Goal: Information Seeking & Learning: Learn about a topic

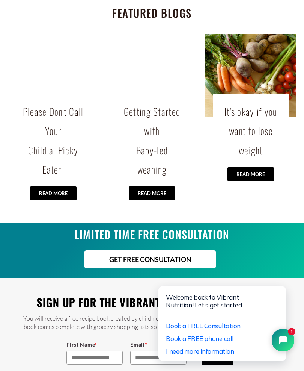
scroll to position [1605, 0]
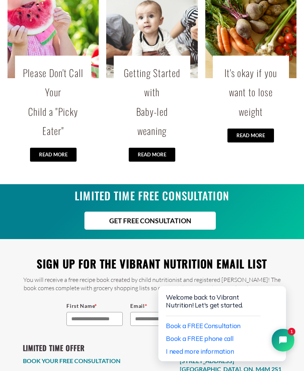
click at [97, 317] on input "First Name *" at bounding box center [95, 319] width 56 height 14
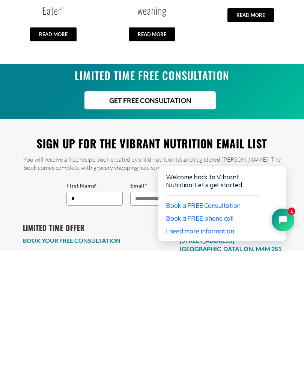
scroll to position [1625, 0]
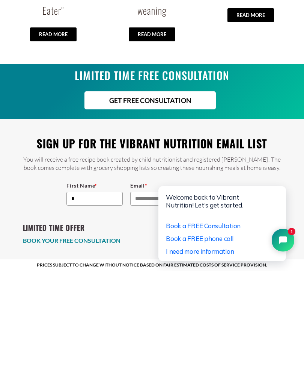
type input "*"
click at [142, 292] on input "Email *" at bounding box center [158, 299] width 56 height 14
click at [224, 241] on span "Book a FREE phone call" at bounding box center [200, 239] width 68 height 8
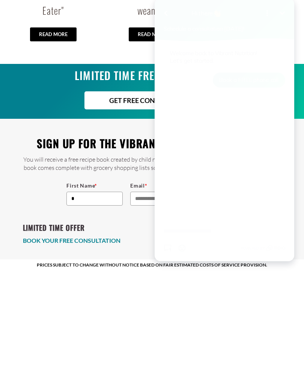
scroll to position [1605, 0]
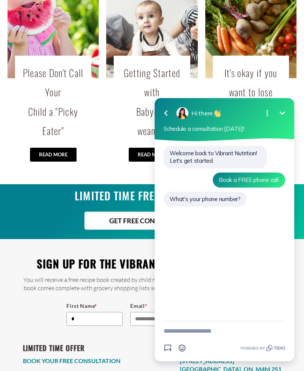
click at [165, 113] on icon "button" at bounding box center [165, 114] width 3 height 6
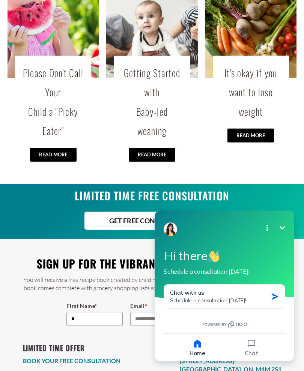
click at [114, 254] on h2 "Sign up for the Vibrant Nutrition email list" at bounding box center [152, 264] width 259 height 20
click at [144, 316] on input "Email *" at bounding box center [158, 319] width 56 height 14
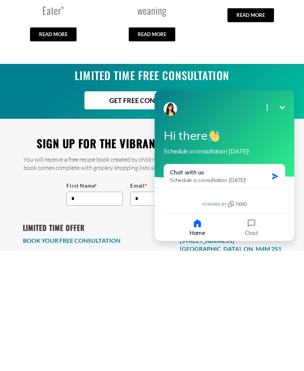
scroll to position [1625, 0]
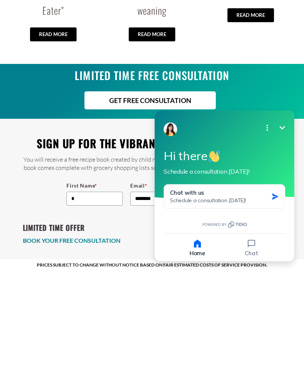
click at [119, 321] on h2 "LIMITED TIME OFFER" at bounding box center [72, 327] width 98 height 13
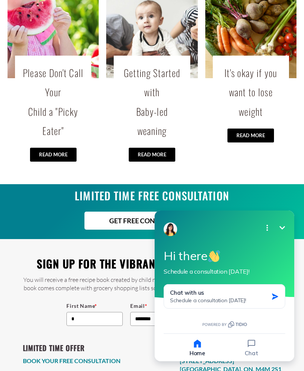
click at [264, 212] on div "GET FREE CONSULTATION" at bounding box center [150, 221] width 293 height 18
click at [270, 227] on icon "Open options" at bounding box center [267, 227] width 9 height 9
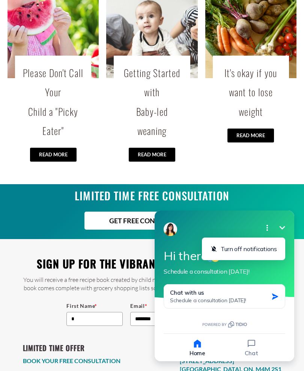
click at [288, 232] on button "Minimize" at bounding box center [282, 227] width 15 height 15
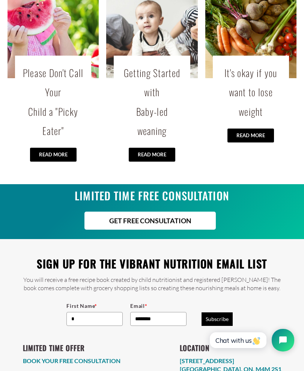
click at [172, 313] on input "********" at bounding box center [158, 319] width 56 height 14
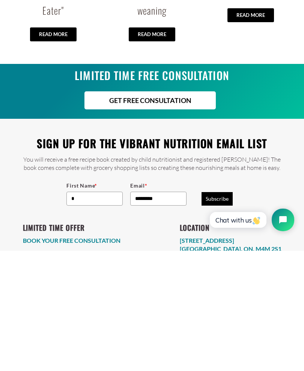
scroll to position [1625, 0]
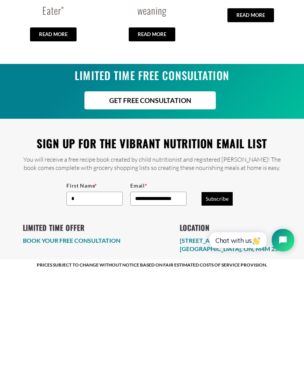
click at [222, 292] on button "Subscribe" at bounding box center [217, 299] width 31 height 14
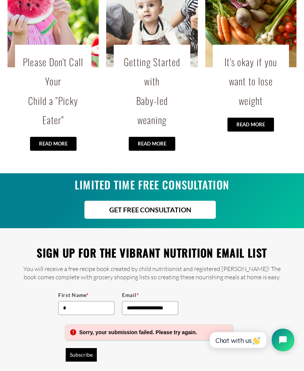
scroll to position [1616, 0]
click at [177, 301] on input "**********" at bounding box center [150, 308] width 56 height 14
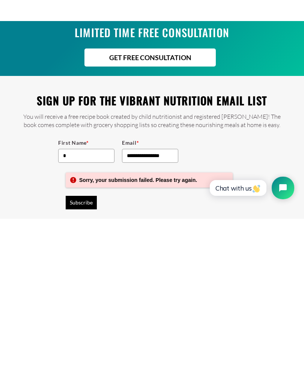
scroll to position [1668, 0]
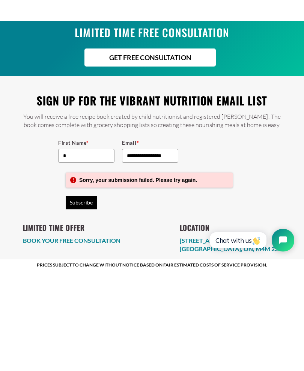
type input "**********"
click at [247, 310] on li "LOCATION 321 Carlaw Ave, Unit 212 Toronto, ON, M4M 2S1" at bounding box center [231, 331] width 102 height 43
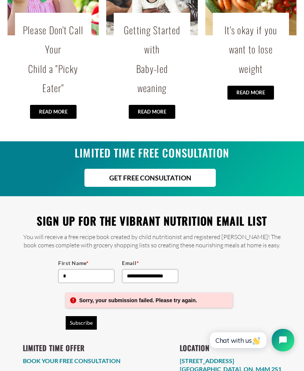
click at [82, 318] on button "Subscribe" at bounding box center [81, 323] width 31 height 14
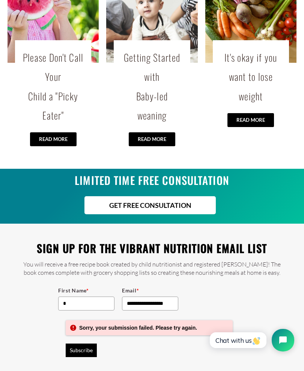
scroll to position [1648, 0]
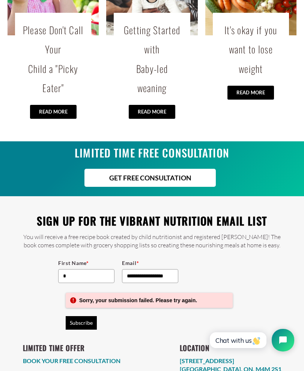
click at [88, 271] on input "*" at bounding box center [86, 276] width 56 height 14
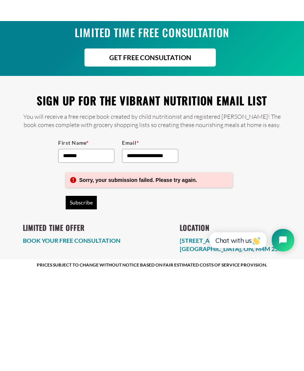
click at [286, 240] on icon "Open chat widget" at bounding box center [287, 240] width 11 height 11
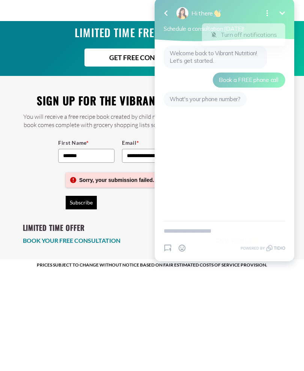
scroll to position [1648, 0]
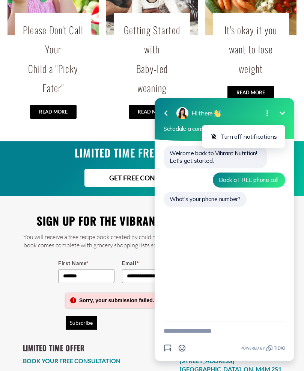
click at [129, 322] on div "Sorry, your submission failed. Please try again. Subscribe" at bounding box center [149, 311] width 167 height 37
click at [30, 270] on div "**********" at bounding box center [152, 290] width 259 height 81
click at [169, 113] on icon "button" at bounding box center [166, 113] width 9 height 9
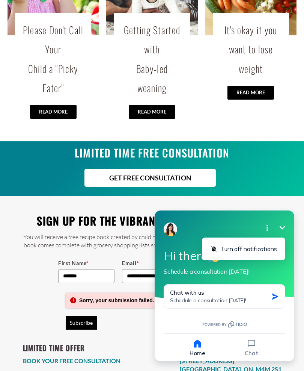
click at [100, 269] on input "*******" at bounding box center [86, 276] width 56 height 14
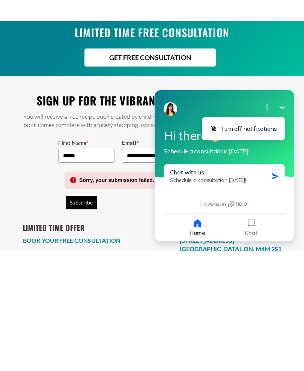
scroll to position [1668, 0]
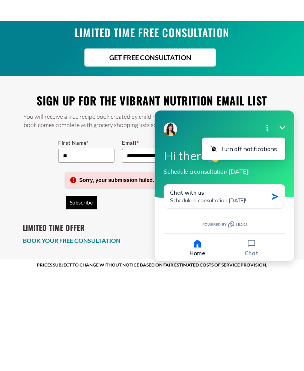
type input "**"
click at [86, 296] on button "Subscribe" at bounding box center [81, 303] width 31 height 14
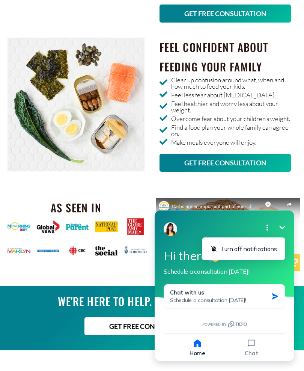
scroll to position [1196, 0]
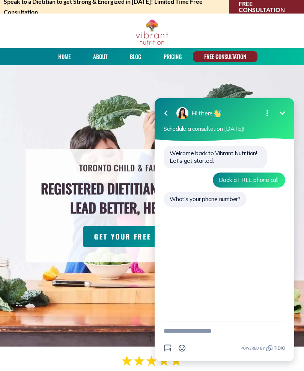
click at [276, 116] on button "Minimize" at bounding box center [282, 113] width 15 height 15
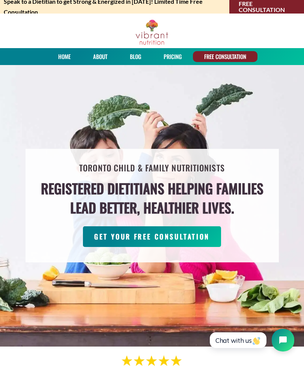
click at [139, 61] on link "Blog" at bounding box center [135, 56] width 17 height 11
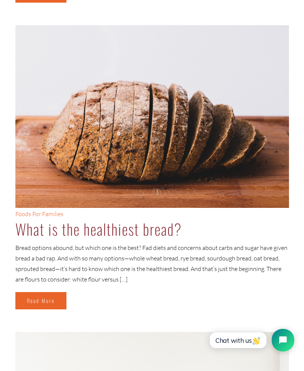
scroll to position [2236, 0]
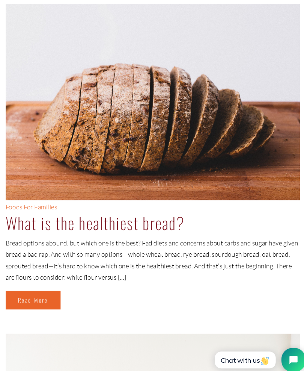
click at [39, 283] on link "Read More" at bounding box center [40, 284] width 51 height 17
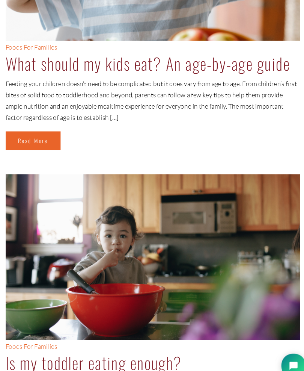
scroll to position [1237, 0]
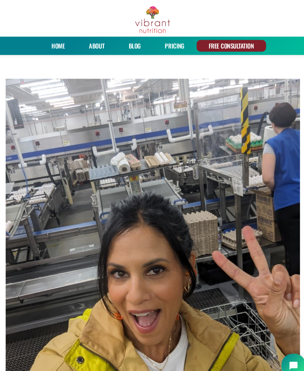
scroll to position [0, 0]
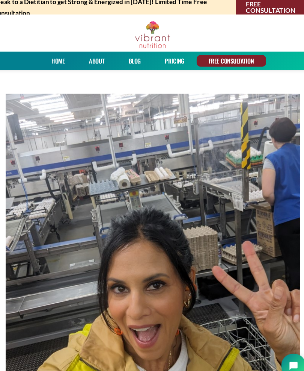
click at [166, 58] on link "PRICING" at bounding box center [172, 56] width 23 height 11
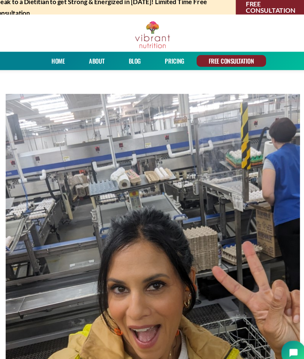
click at [127, 58] on link "Blog" at bounding box center [135, 56] width 17 height 11
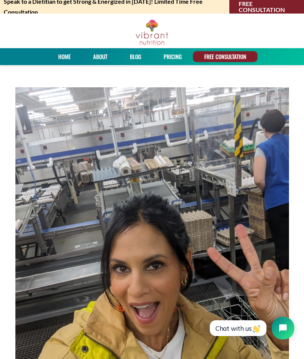
click at [136, 61] on link "Blog" at bounding box center [135, 56] width 17 height 11
click at [105, 60] on link "About" at bounding box center [101, 56] width 20 height 11
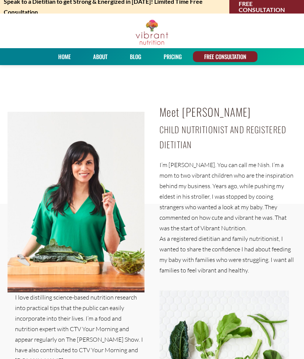
click at [99, 60] on link "About" at bounding box center [101, 56] width 20 height 11
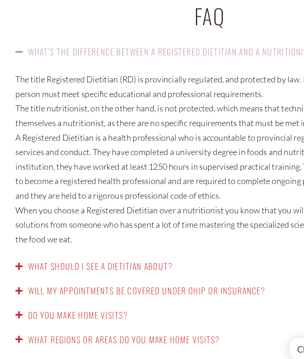
scroll to position [984, 0]
click at [19, 265] on span at bounding box center [15, 268] width 9 height 6
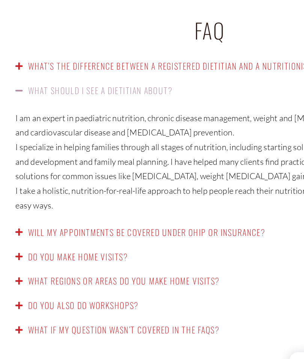
click at [17, 224] on div "Will my appointments be covered under OHIP or insurance?" at bounding box center [152, 233] width 297 height 18
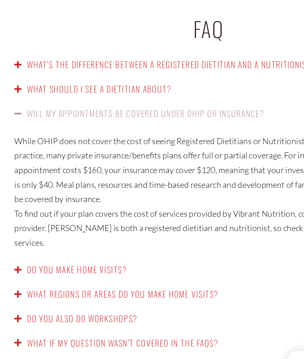
click at [86, 257] on link "Do you make home visits?" at bounding box center [56, 261] width 73 height 9
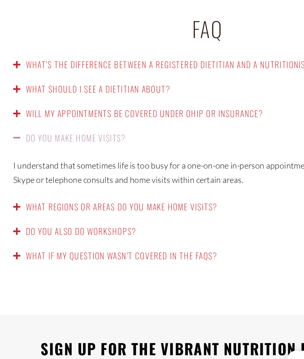
click at [141, 211] on link "What regions or areas do you make home visits?" at bounding box center [89, 215] width 139 height 9
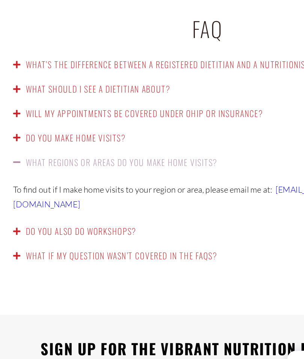
click at [94, 229] on link "Do you also do workshops?" at bounding box center [60, 233] width 80 height 9
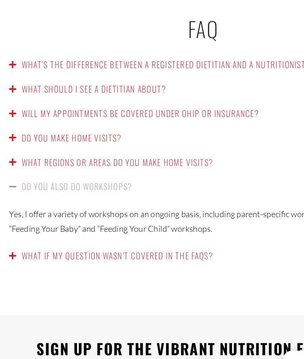
click at [150, 247] on link "What if my question wasn’t covered in the FAQs?" at bounding box center [89, 251] width 139 height 9
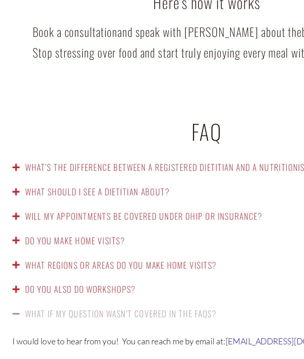
scroll to position [973, 0]
